Goal: Go to known website: Access a specific website the user already knows

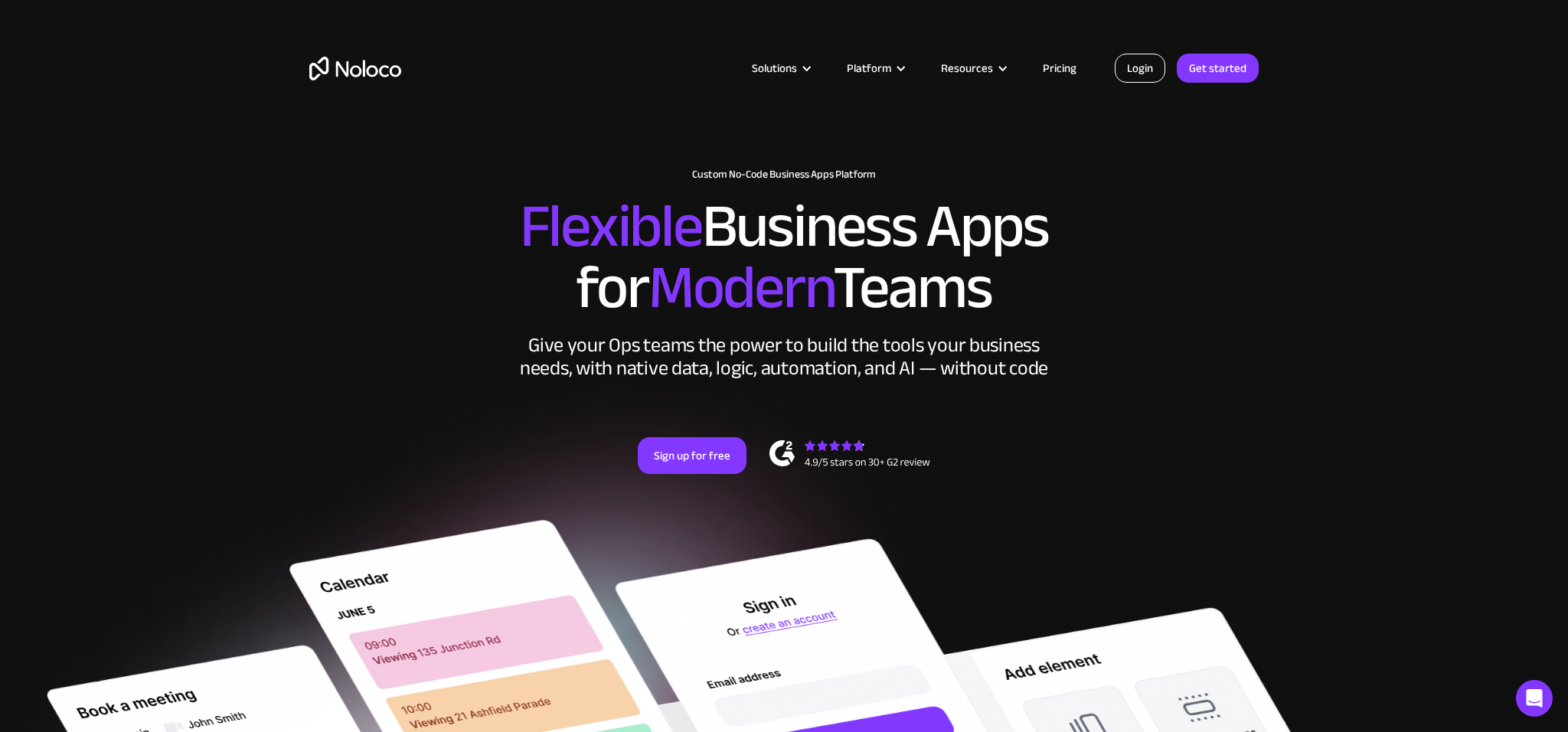
click at [1136, 62] on link "Login" at bounding box center [1139, 68] width 50 height 29
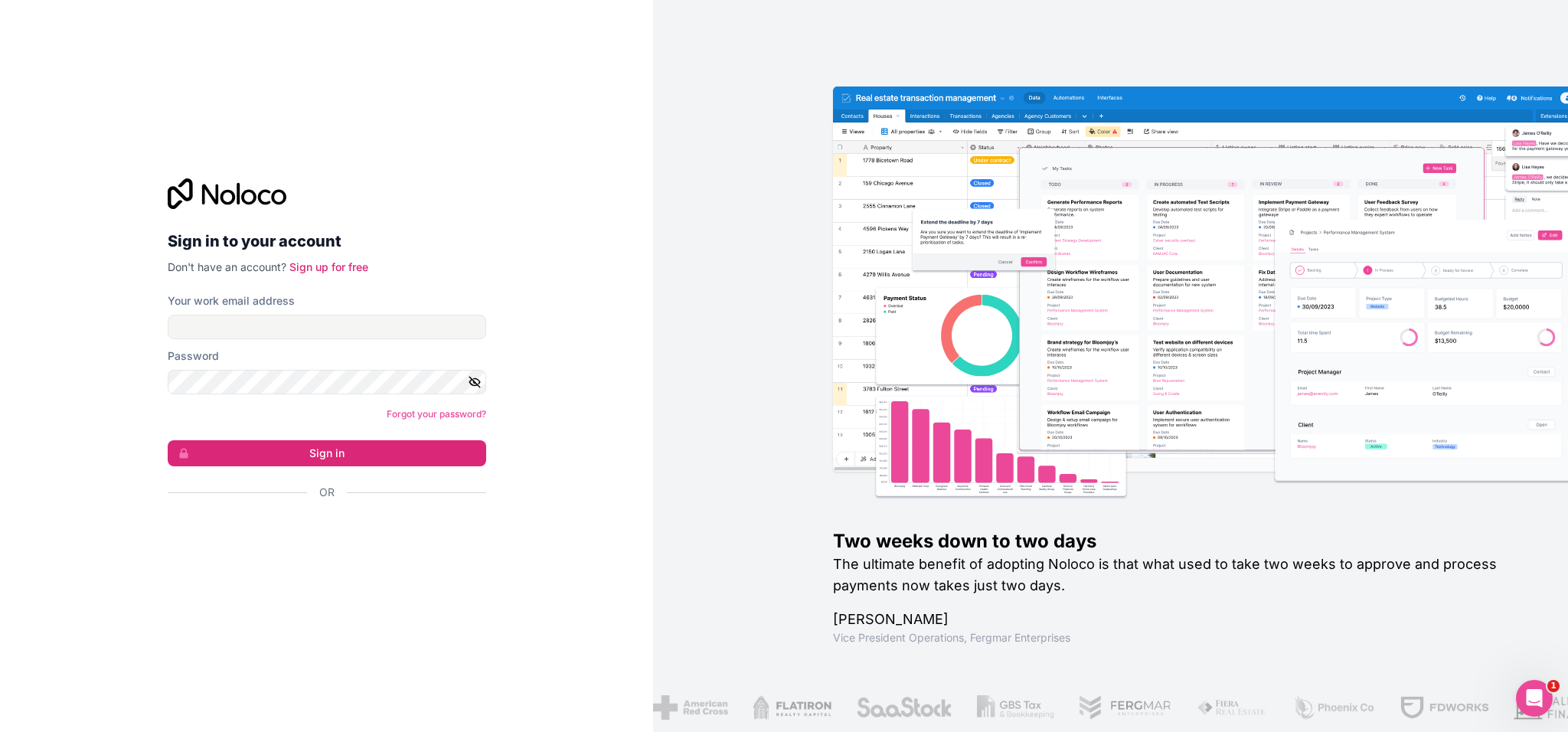
click at [377, 528] on div "Se connecter avec Google. S'ouvre dans un nouvel onglet." at bounding box center [321, 534] width 306 height 34
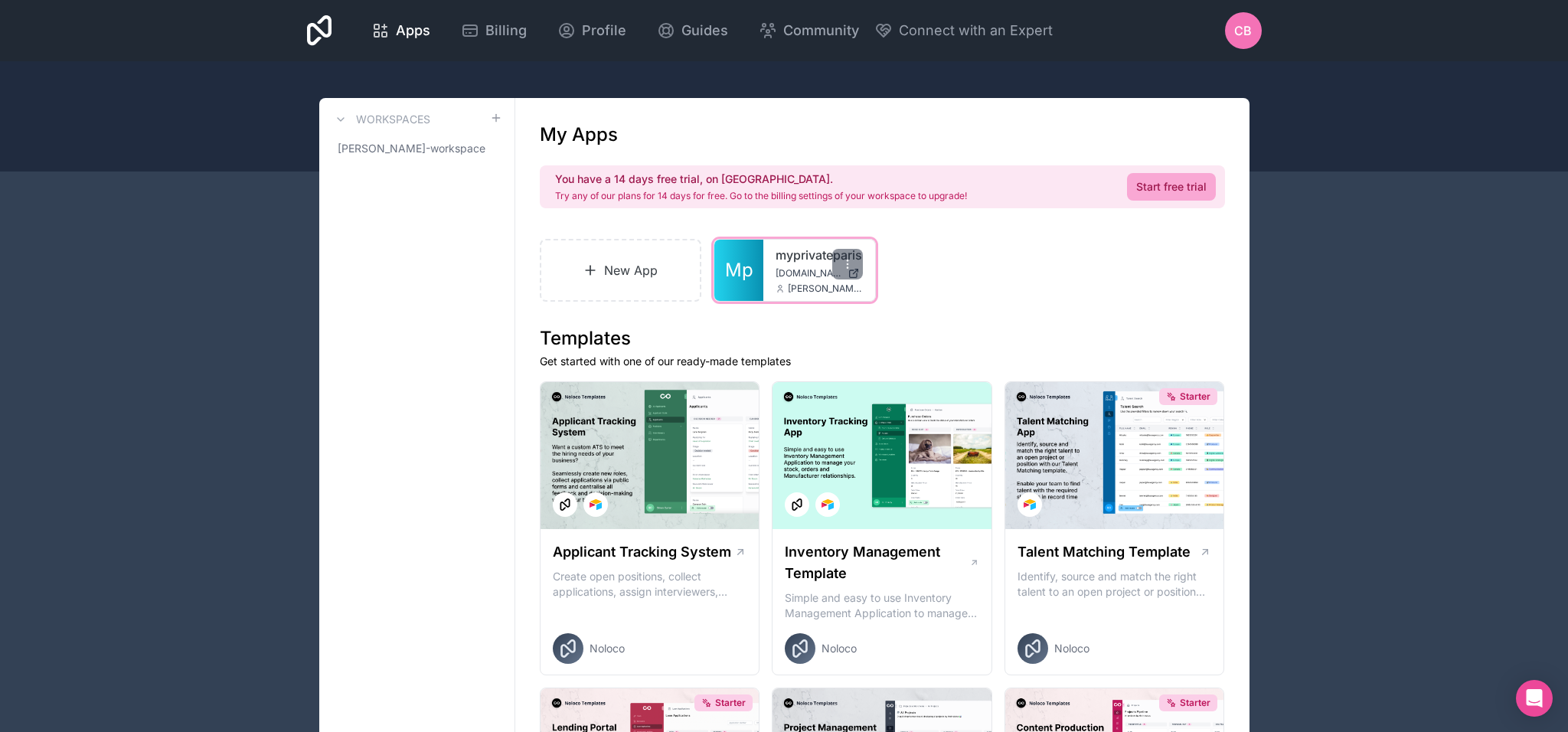
click at [806, 265] on div "myprivateparis [DOMAIN_NAME] [PERSON_NAME][EMAIL_ADDRESS][DOMAIN_NAME]" at bounding box center [820, 270] width 112 height 61
click at [784, 263] on link "myprivateparis" at bounding box center [819, 255] width 87 height 18
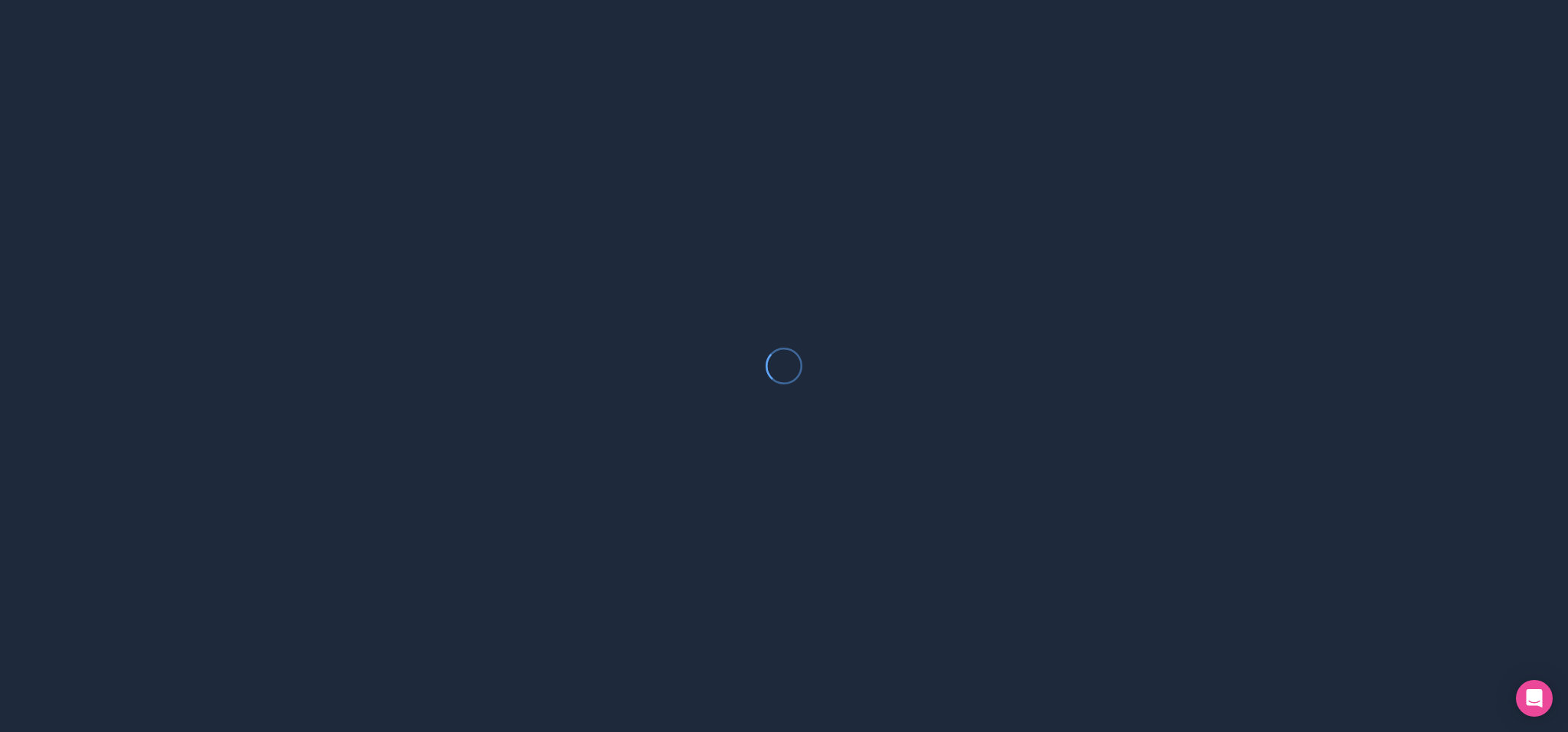
click at [784, 263] on div at bounding box center [784, 366] width 1568 height 732
